Goal: Task Accomplishment & Management: Manage account settings

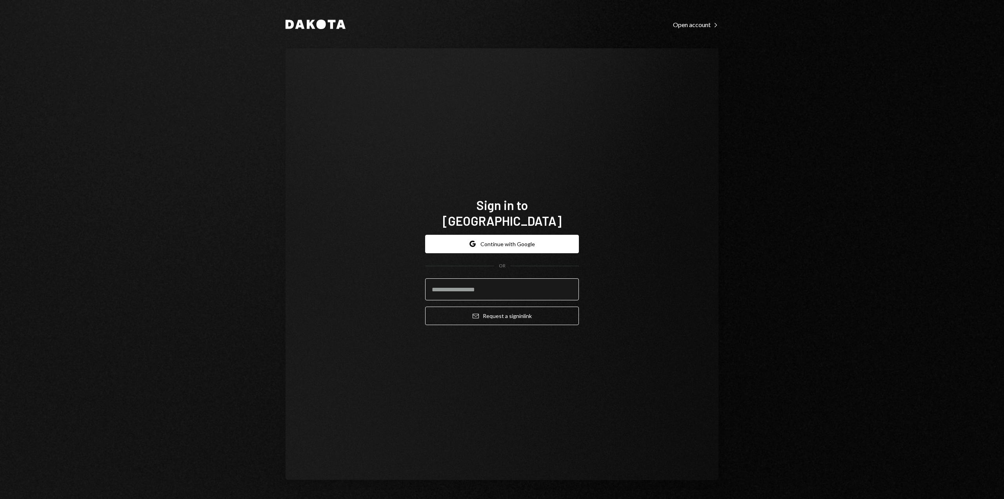
click at [535, 278] on input "email" at bounding box center [502, 289] width 154 height 22
click at [456, 279] on input "email" at bounding box center [502, 289] width 154 height 22
type input "**********"
click at [425, 306] on button "Email Request a sign in link" at bounding box center [502, 315] width 154 height 18
